Goal: Task Accomplishment & Management: Manage account settings

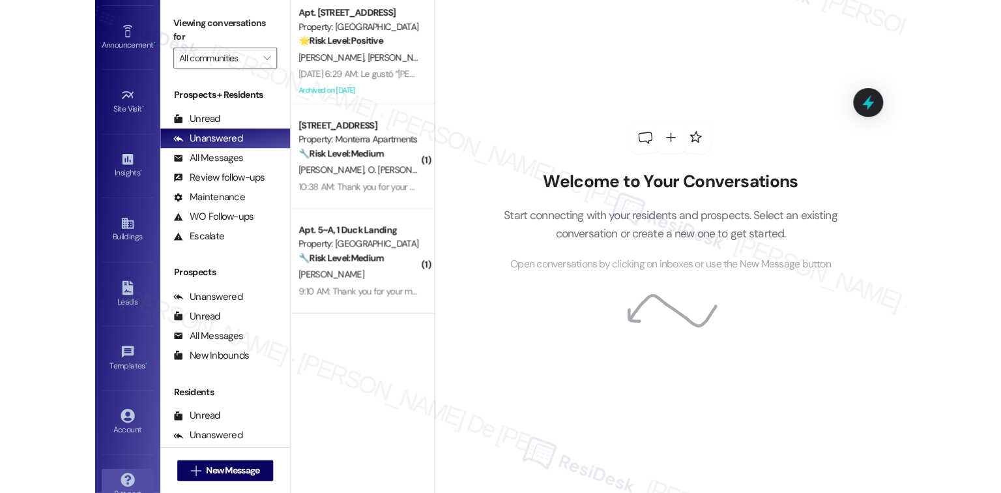
scroll to position [126, 0]
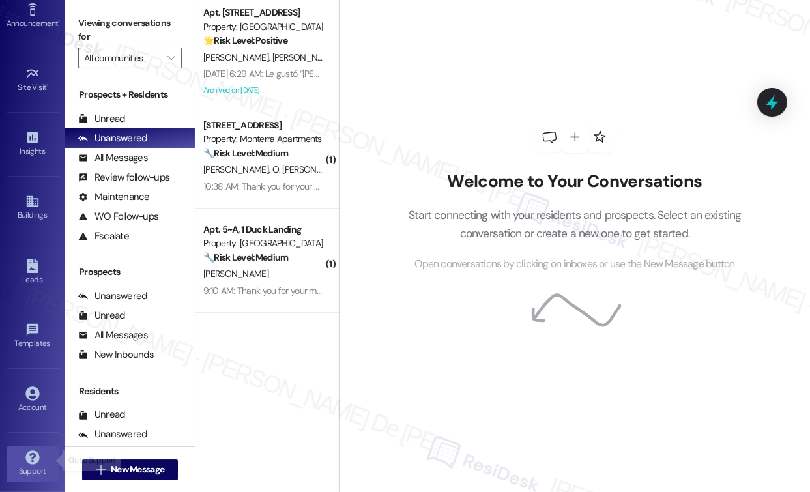
click at [25, 451] on icon at bounding box center [32, 458] width 14 height 14
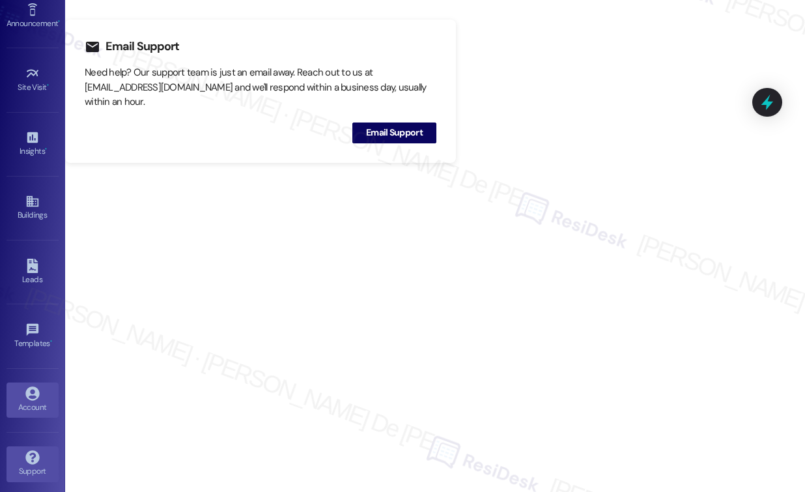
click at [8, 401] on div "Account" at bounding box center [32, 407] width 65 height 13
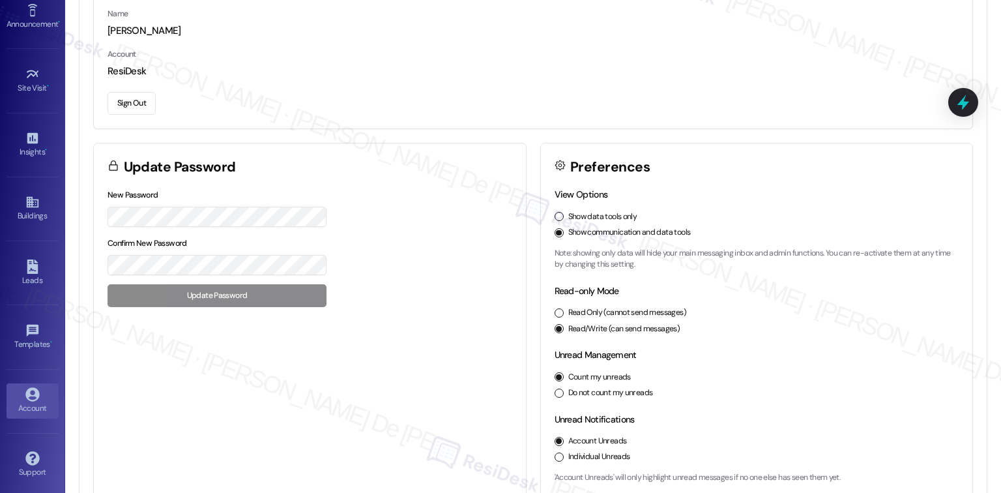
scroll to position [147, 0]
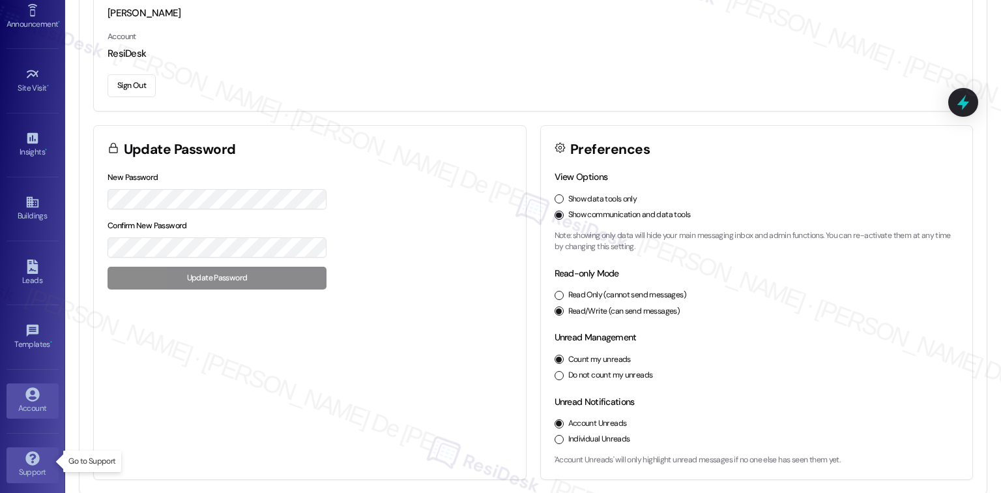
click at [18, 465] on div "Support" at bounding box center [32, 471] width 65 height 13
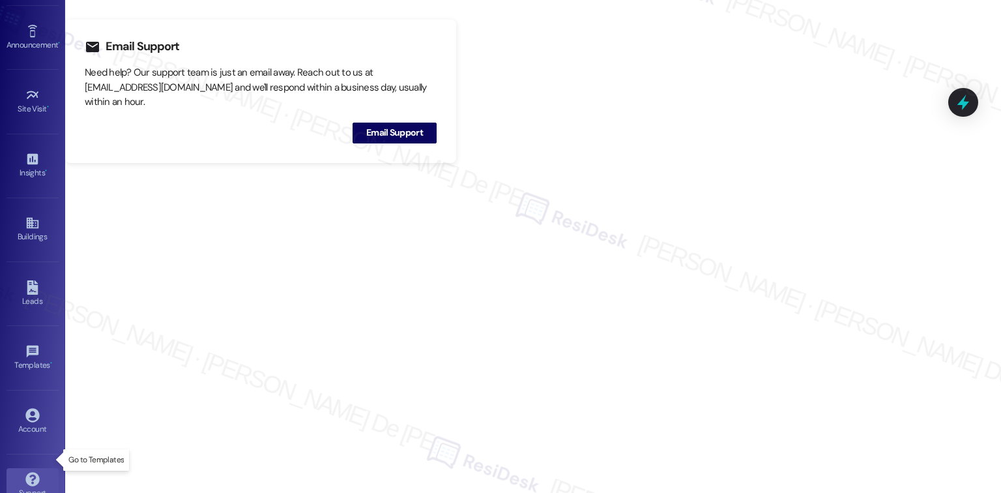
scroll to position [125, 0]
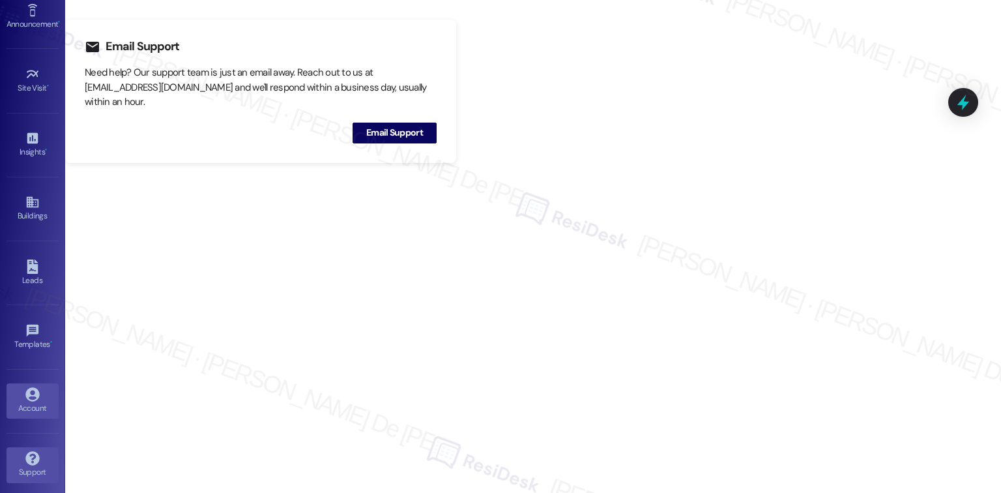
click at [26, 393] on icon at bounding box center [32, 394] width 14 height 14
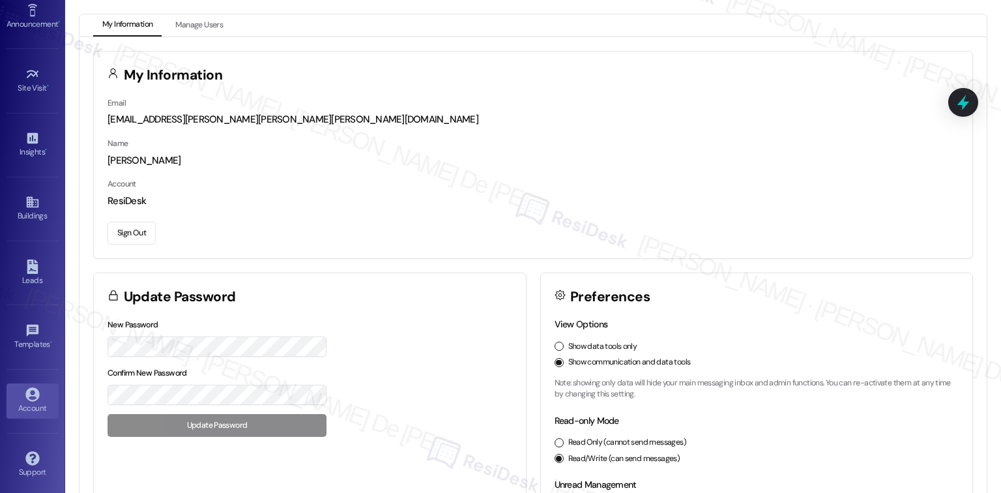
click at [127, 232] on button "Sign Out" at bounding box center [131, 232] width 48 height 23
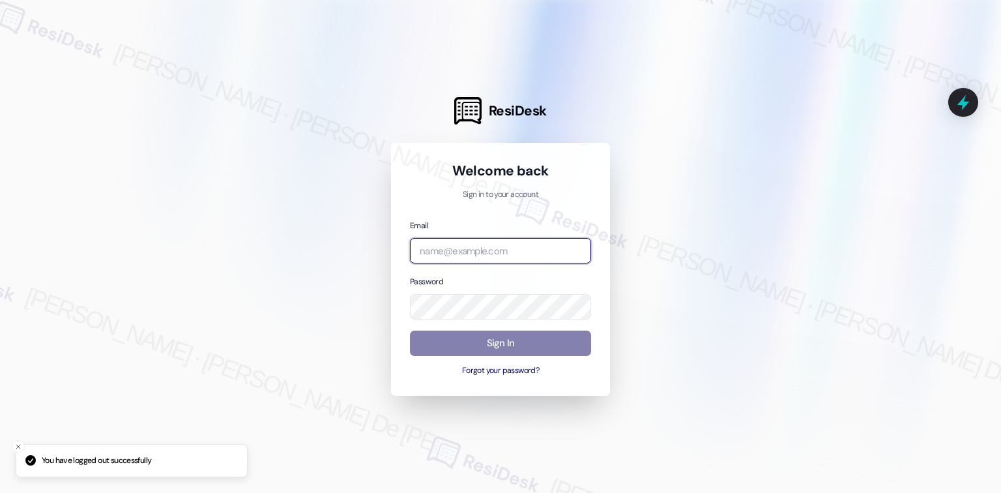
click at [474, 255] on input "email" at bounding box center [500, 250] width 181 height 25
type input "[EMAIL_ADDRESS][PERSON_NAME][PERSON_NAME][PERSON_NAME][DOMAIN_NAME]"
